Goal: Information Seeking & Learning: Check status

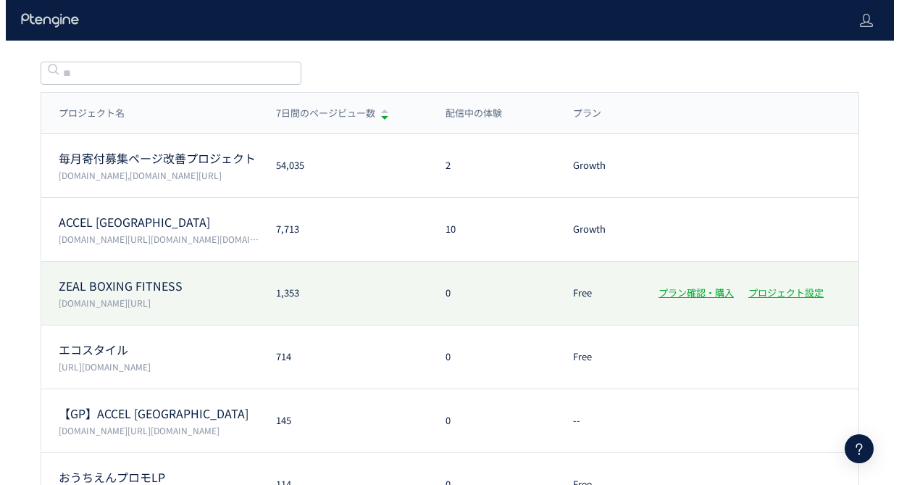
scroll to position [89, 0]
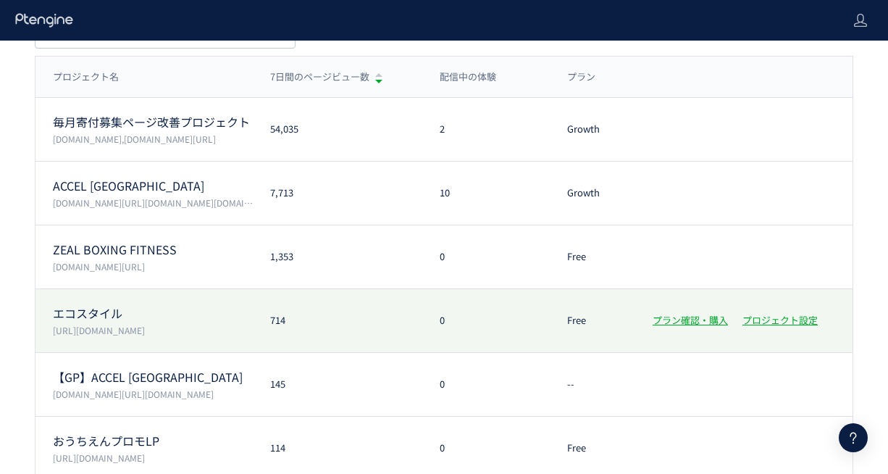
click at [170, 318] on p "エコスタイル" at bounding box center [153, 313] width 200 height 17
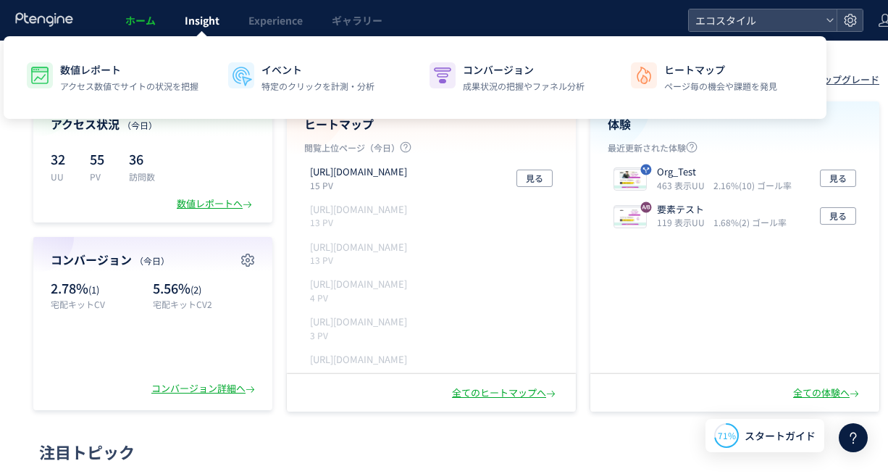
click at [191, 16] on span "Insight" at bounding box center [202, 20] width 35 height 14
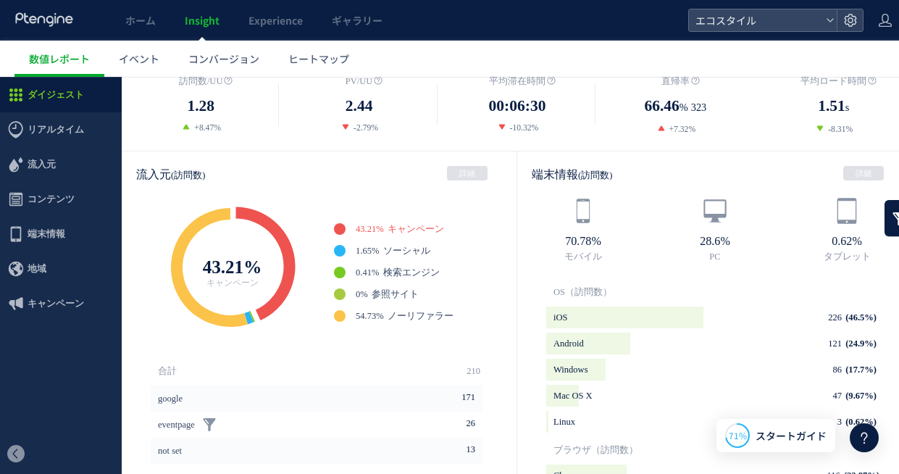
scroll to position [619, 0]
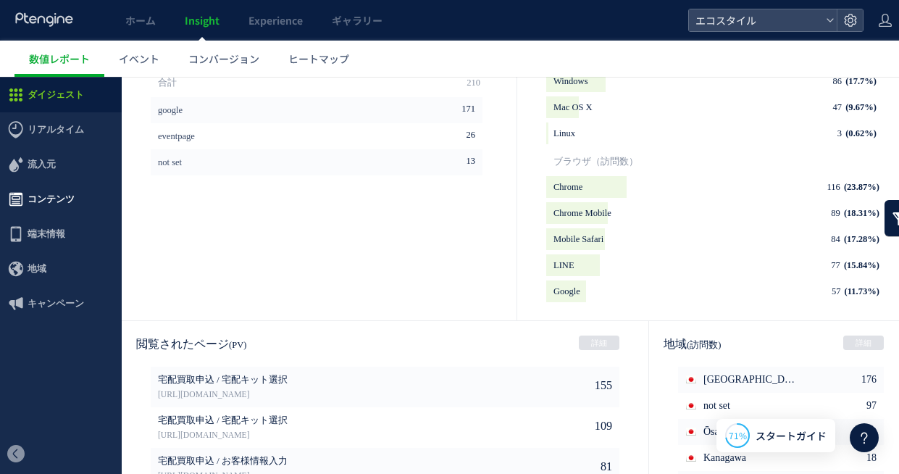
click at [41, 188] on span "コンテンツ" at bounding box center [51, 199] width 47 height 35
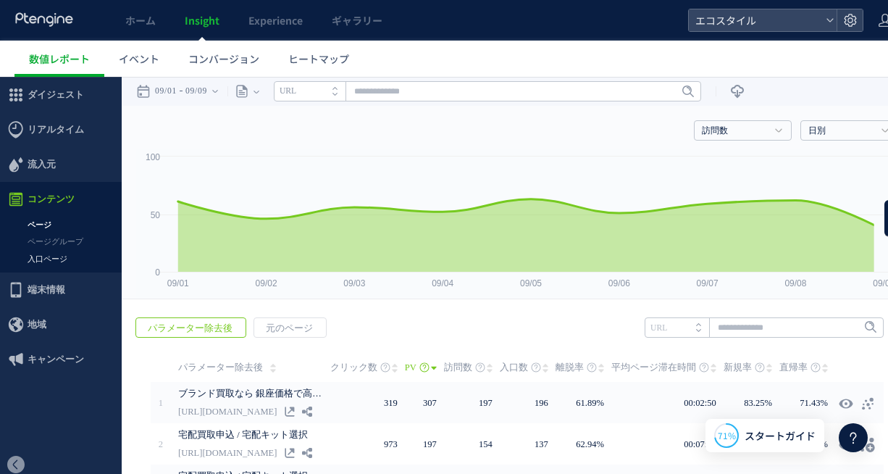
click at [36, 259] on link "入口ページ" at bounding box center [61, 259] width 122 height 17
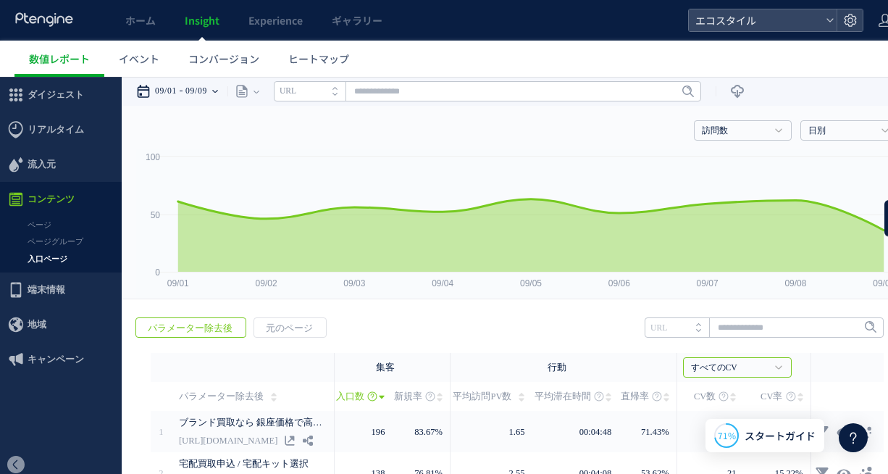
click at [207, 94] on time "09/09" at bounding box center [197, 91] width 22 height 29
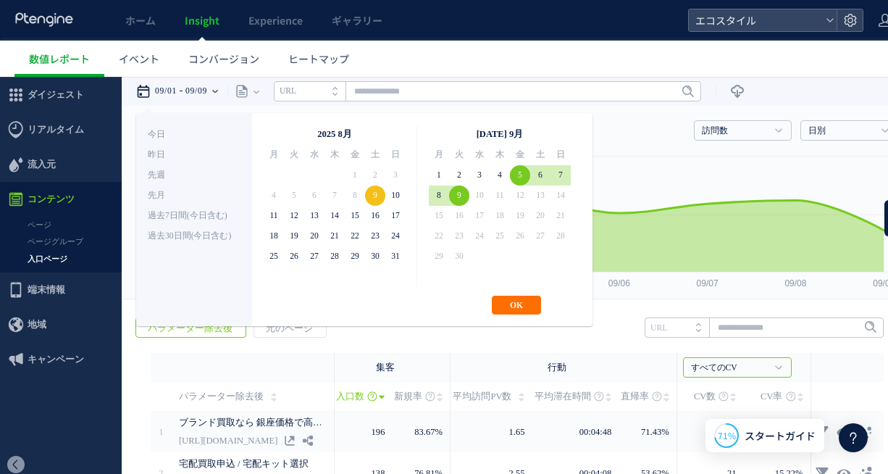
click at [515, 292] on div "**********" at bounding box center [364, 219] width 457 height 213
click at [513, 299] on button "OK" at bounding box center [516, 305] width 49 height 19
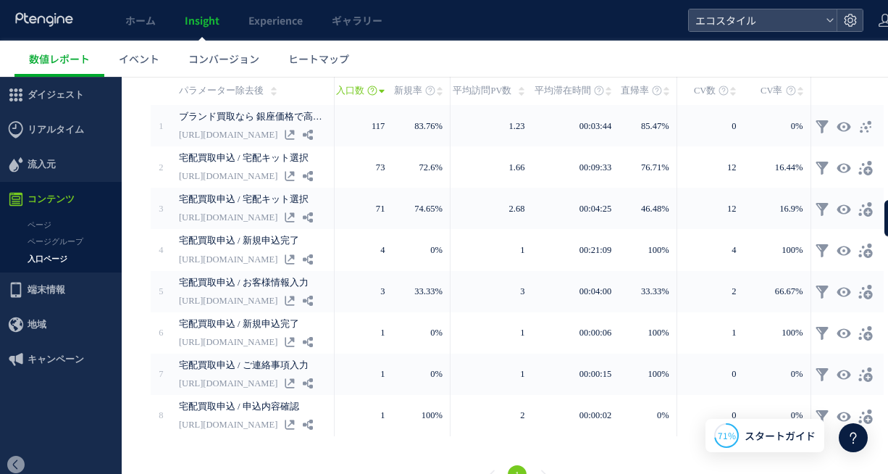
scroll to position [322, 0]
